Goal: Find specific page/section: Find specific page/section

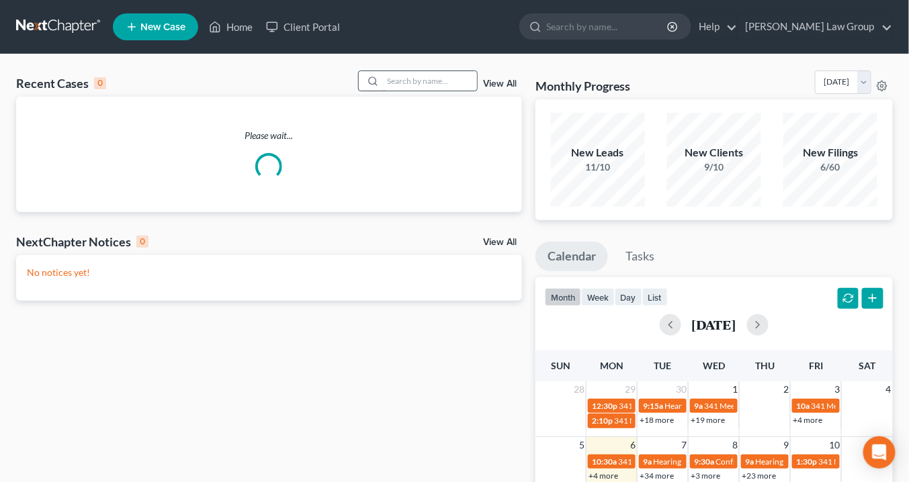
click at [394, 79] on input "search" at bounding box center [430, 80] width 94 height 19
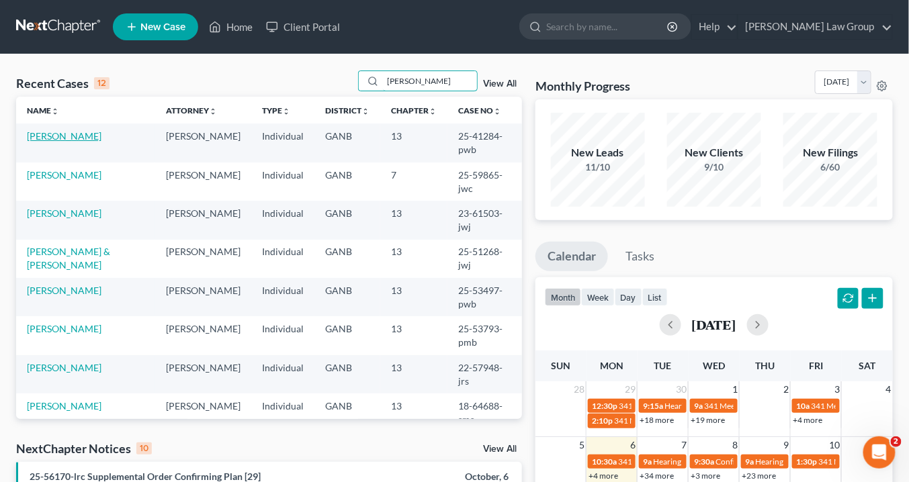
type input "[PERSON_NAME]"
click at [34, 132] on link "[PERSON_NAME]" at bounding box center [64, 135] width 75 height 11
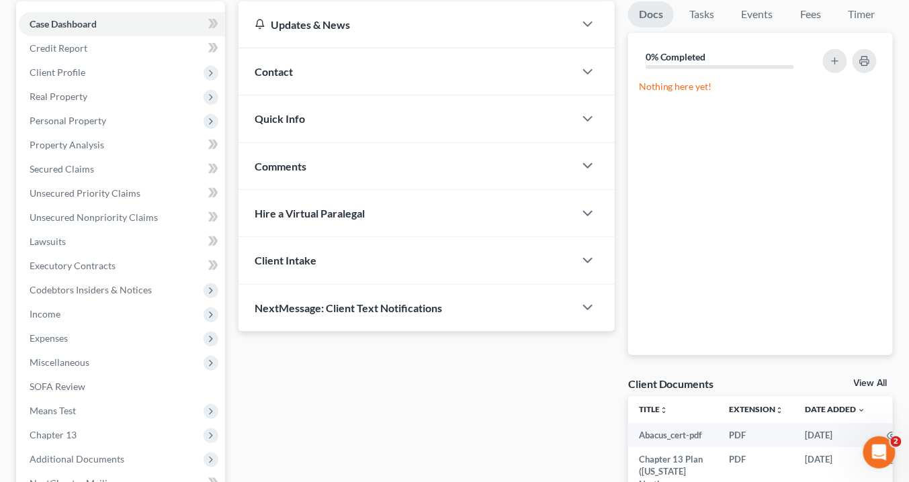
scroll to position [215, 0]
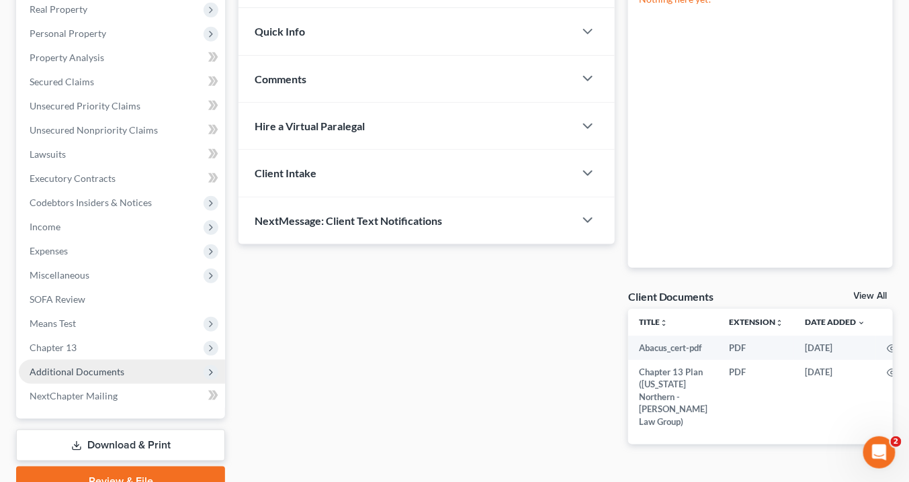
click at [109, 373] on span "Additional Documents" at bounding box center [77, 371] width 95 height 11
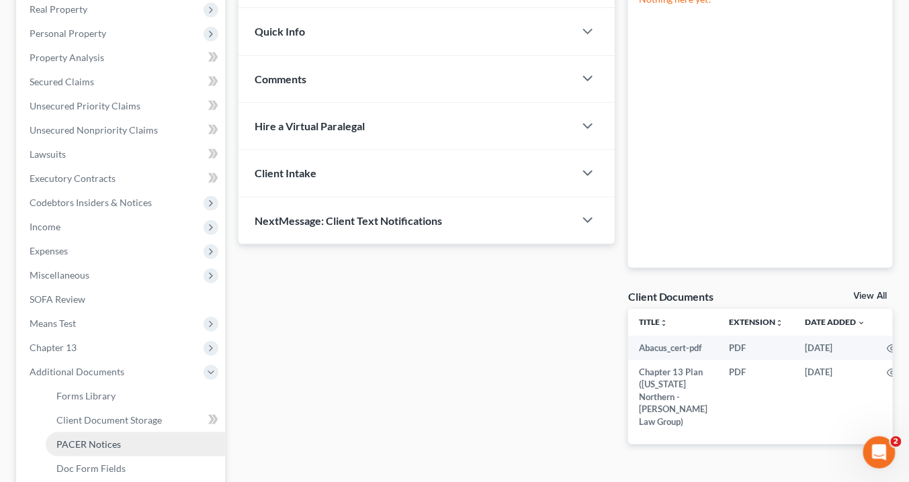
click at [124, 441] on link "PACER Notices" at bounding box center [135, 444] width 179 height 24
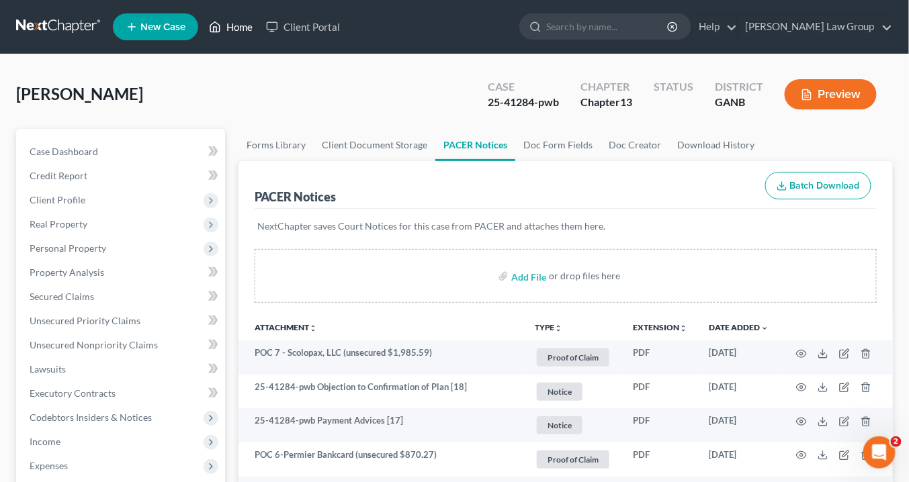
click at [238, 27] on link "Home" at bounding box center [230, 27] width 57 height 24
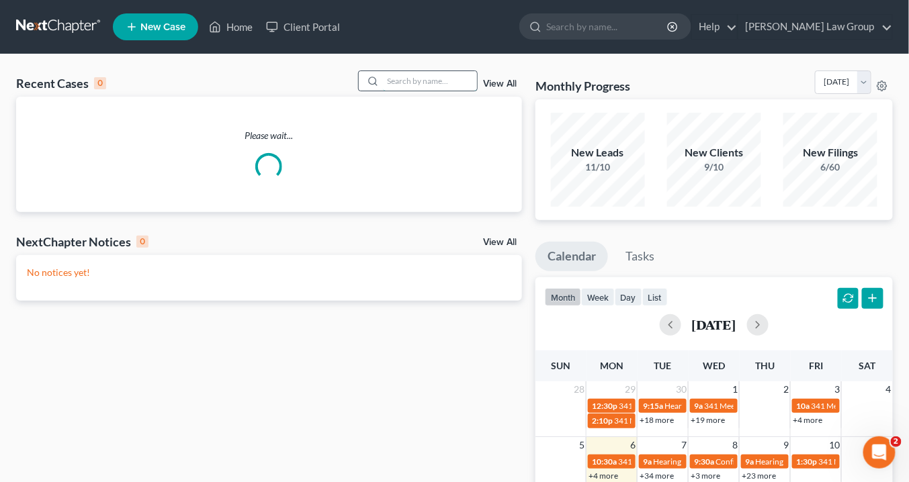
click at [411, 85] on input "search" at bounding box center [430, 80] width 94 height 19
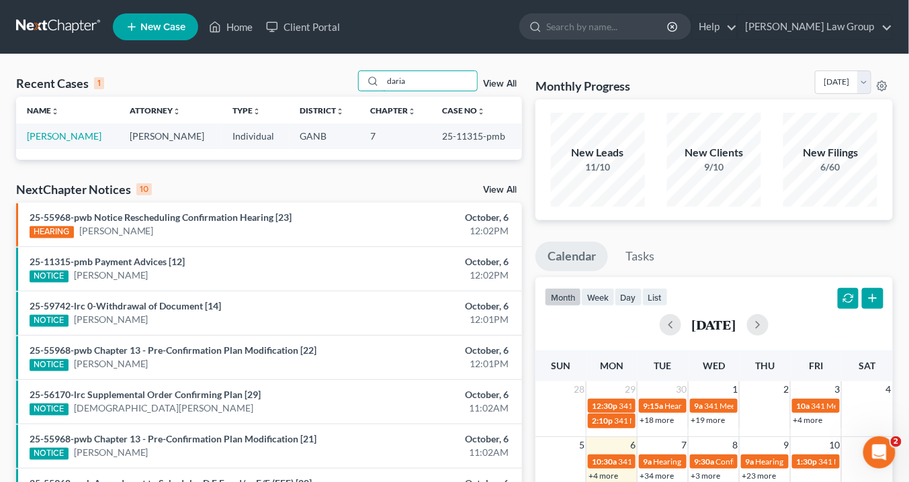
type input "daria"
drag, startPoint x: 508, startPoint y: 134, endPoint x: 441, endPoint y: 137, distance: 66.5
click at [431, 134] on td "25-11315-pmb" at bounding box center [476, 136] width 91 height 25
copy td "25-11315-pmb"
